Goal: Task Accomplishment & Management: Manage account settings

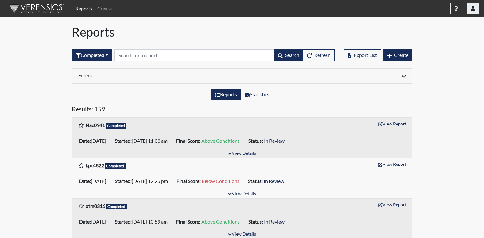
click at [474, 6] on icon "button" at bounding box center [473, 8] width 4 height 5
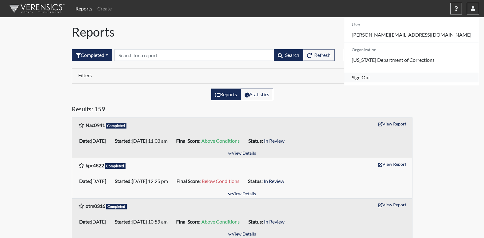
click at [412, 82] on link "Sign Out" at bounding box center [411, 77] width 134 height 10
